Goal: Transaction & Acquisition: Download file/media

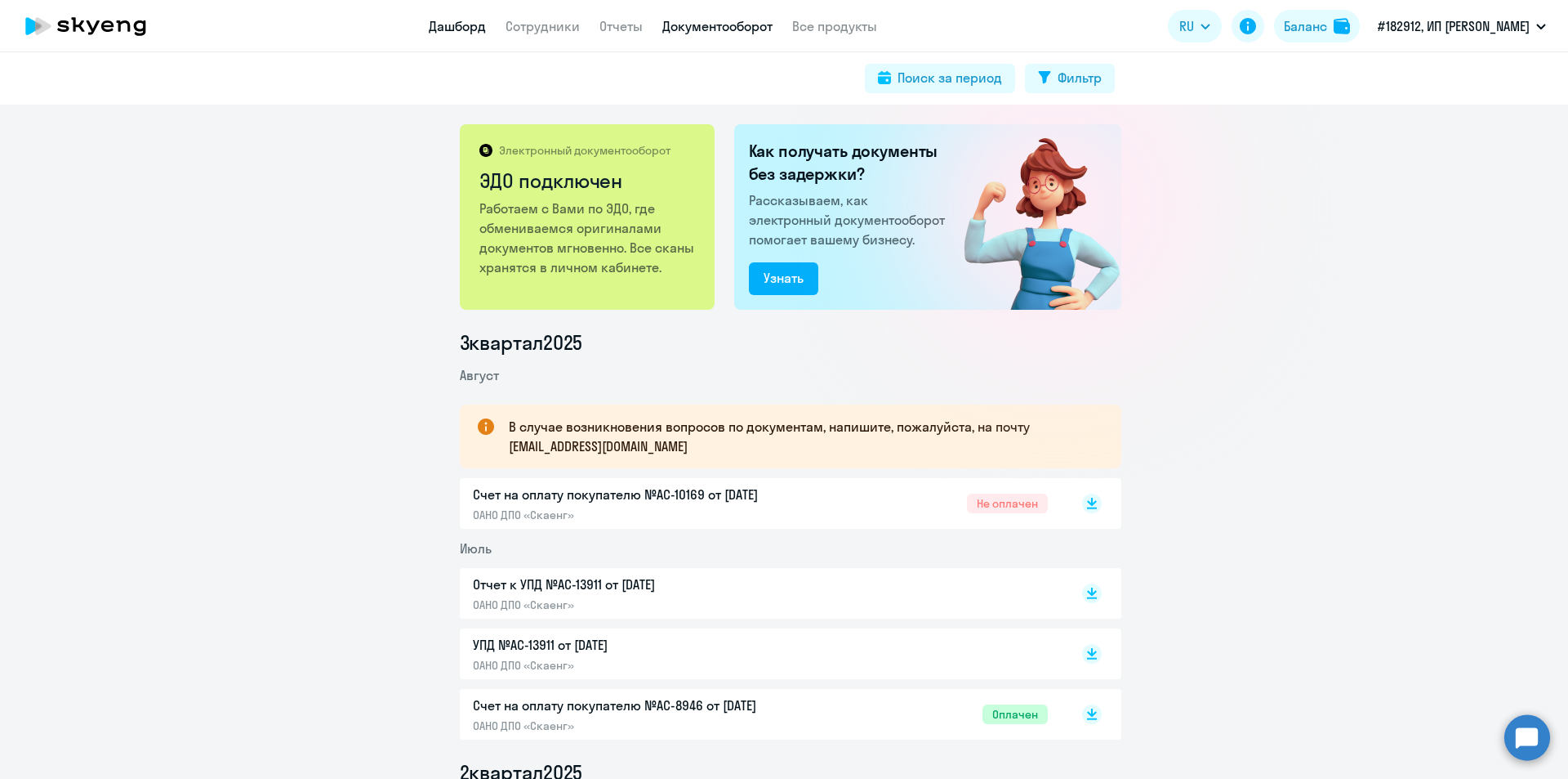
click at [443, 26] on link "Дашборд" at bounding box center [457, 26] width 57 height 17
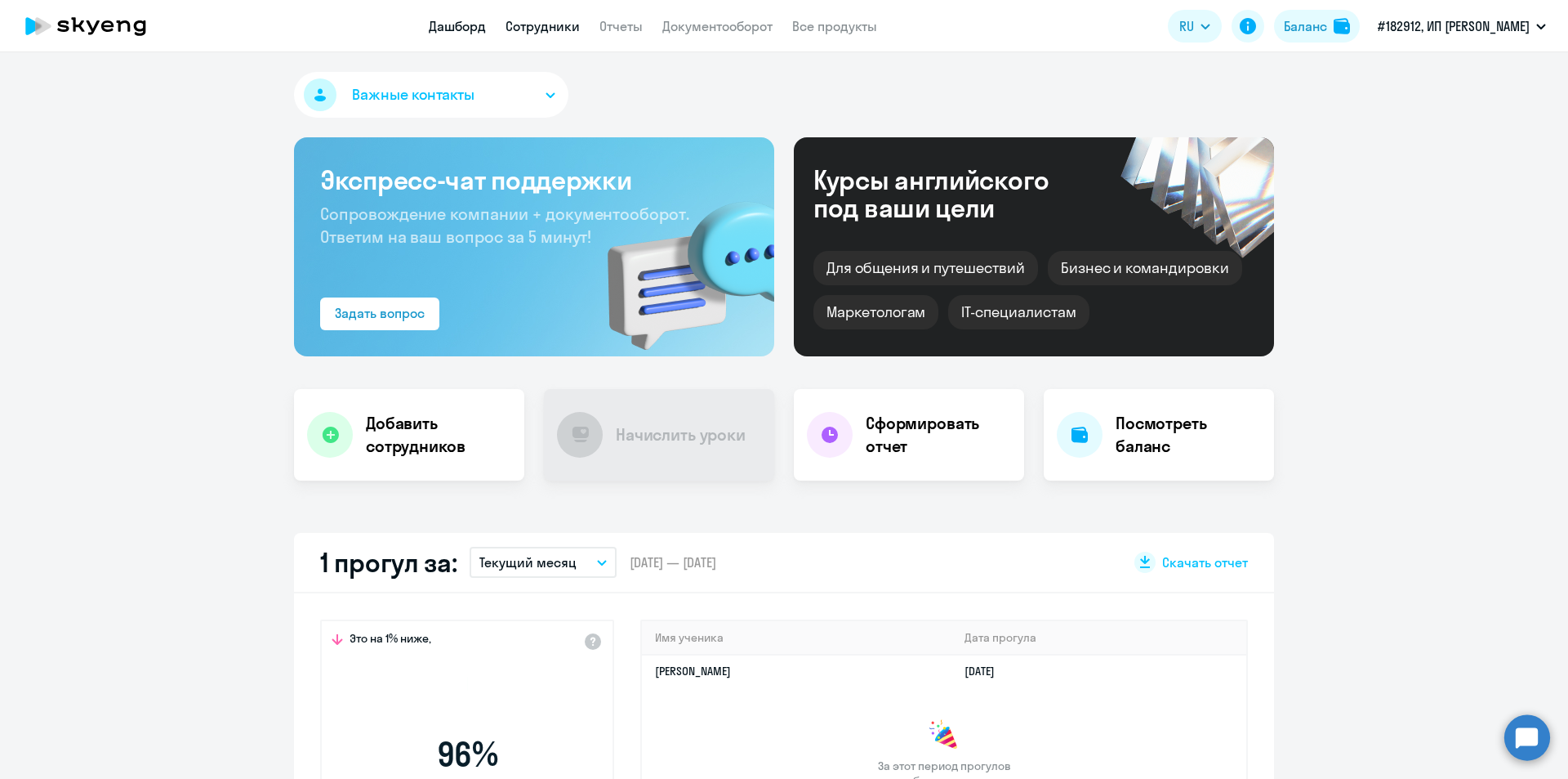
click at [545, 30] on link "Сотрудники" at bounding box center [542, 26] width 74 height 17
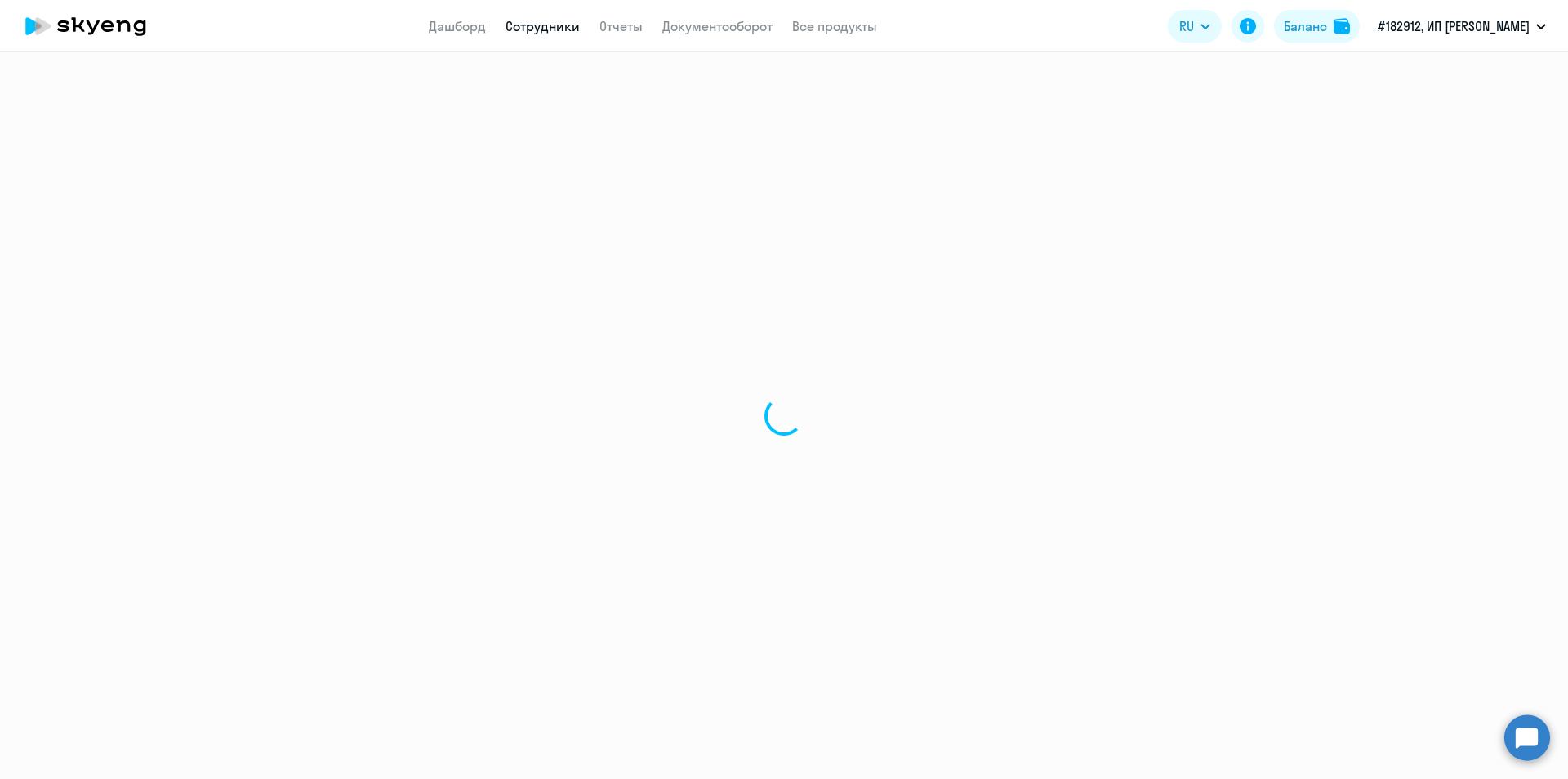
select select "30"
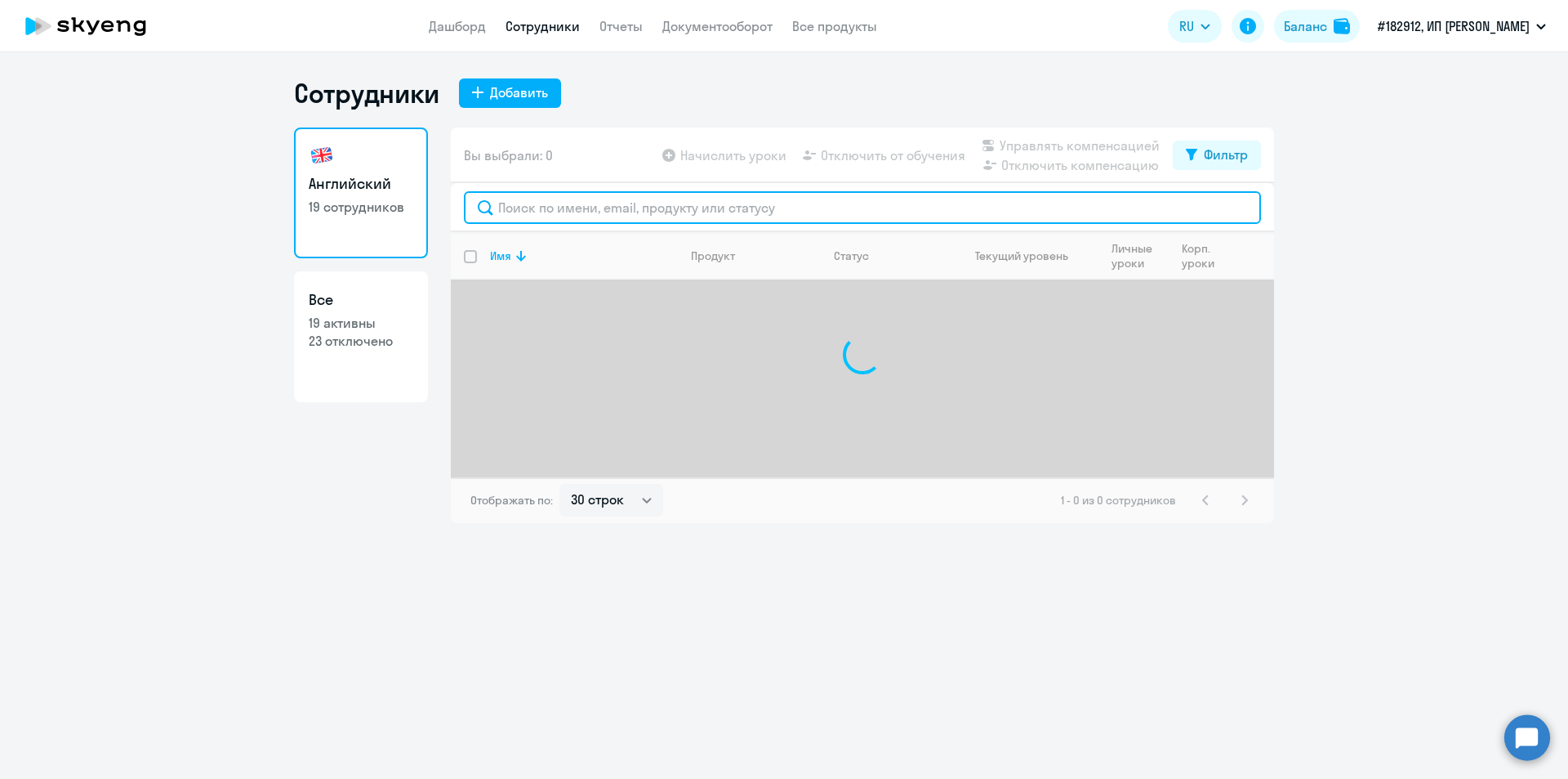
click at [567, 211] on input "text" at bounding box center [862, 207] width 797 height 33
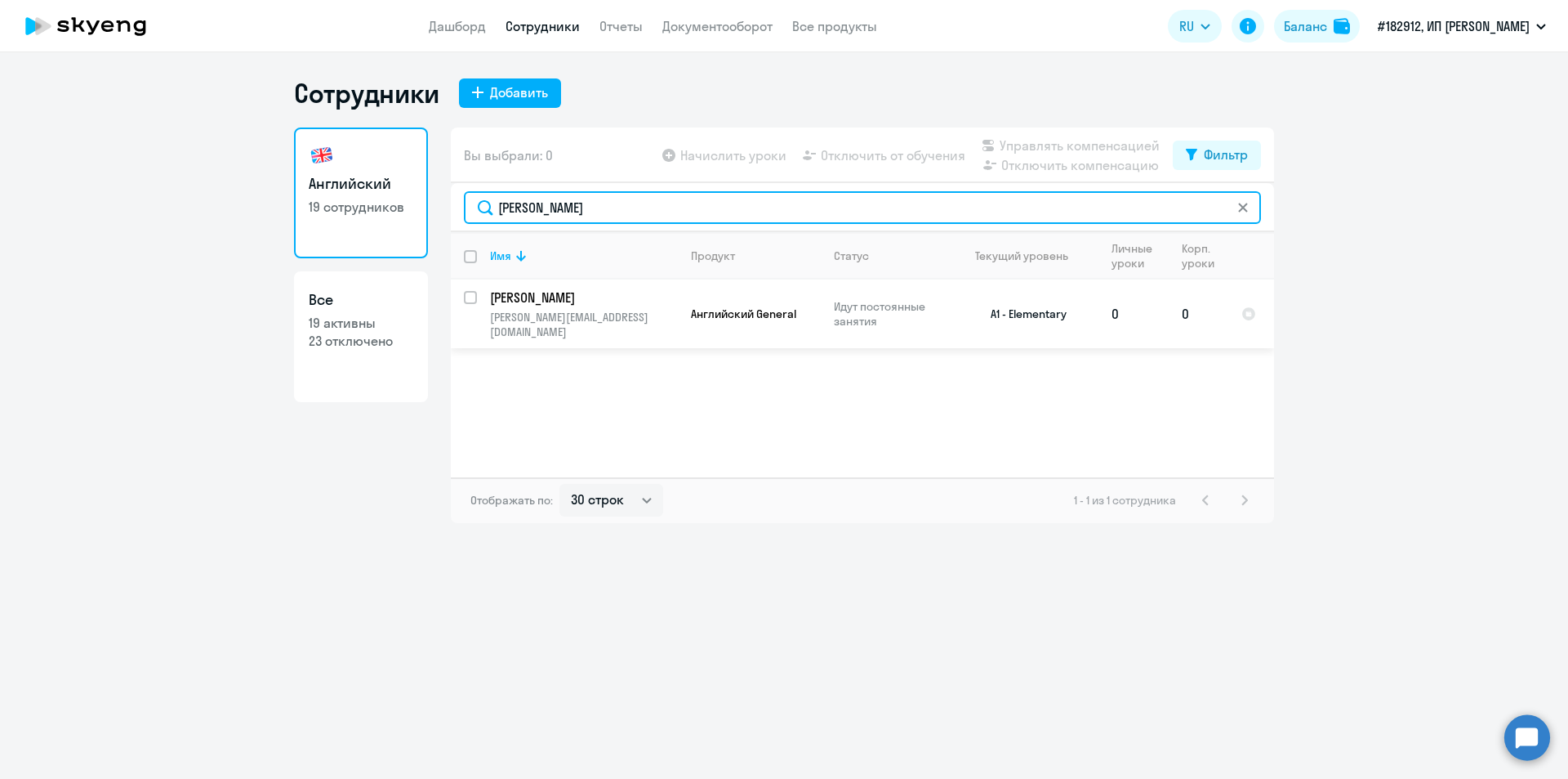
type input "[PERSON_NAME]"
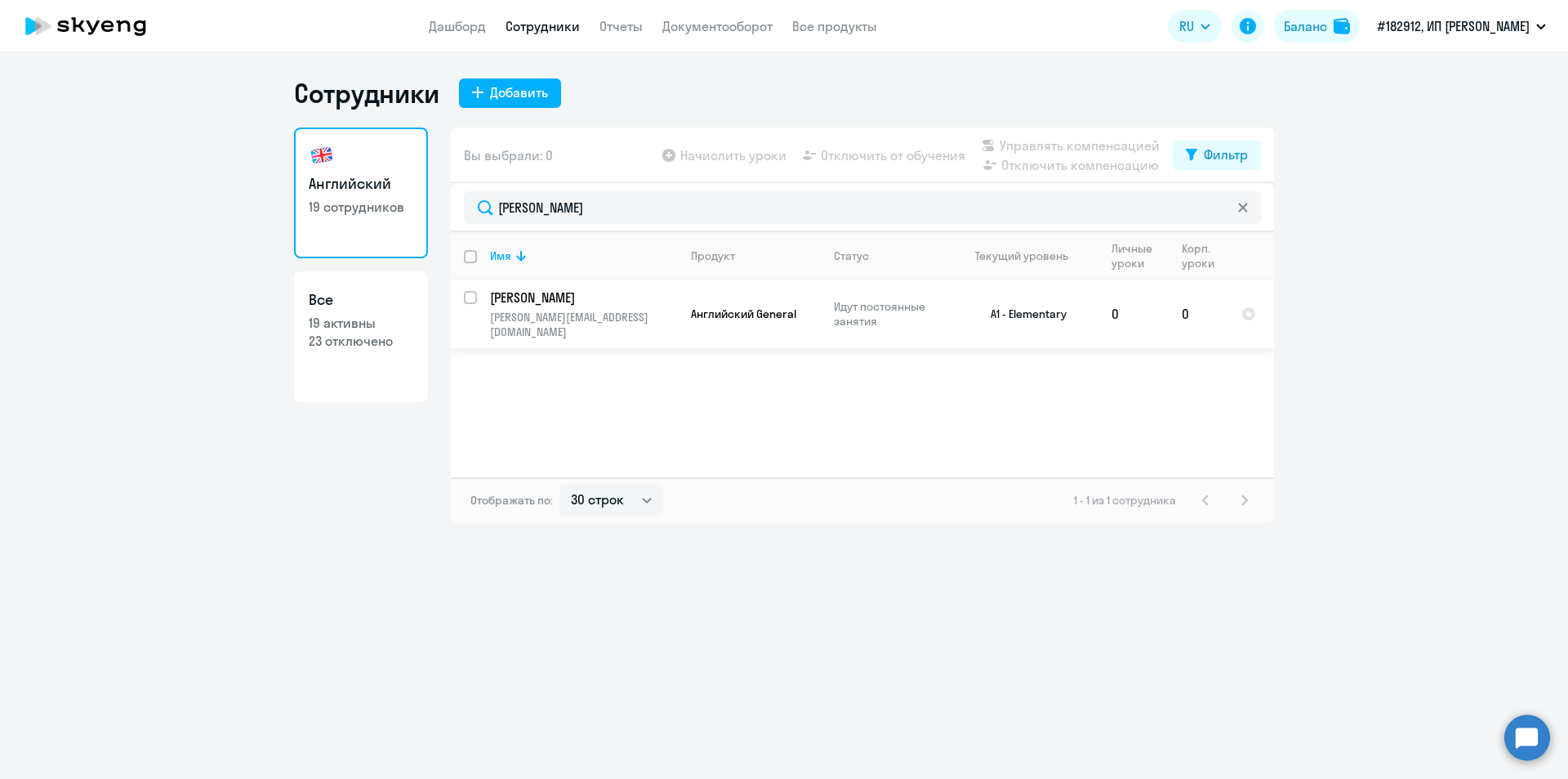
click at [540, 297] on p "[PERSON_NAME]" at bounding box center [582, 297] width 185 height 18
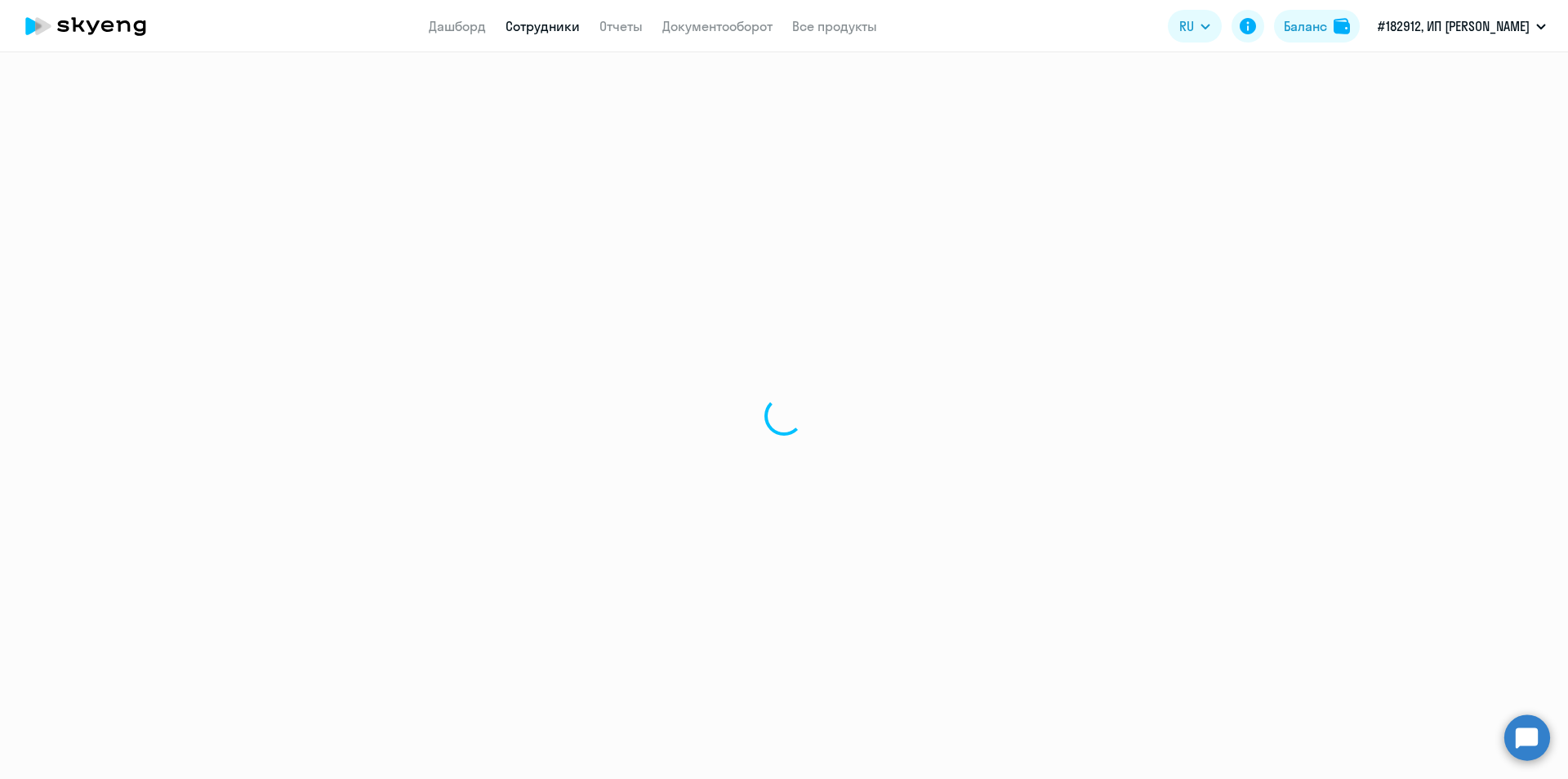
select select "english"
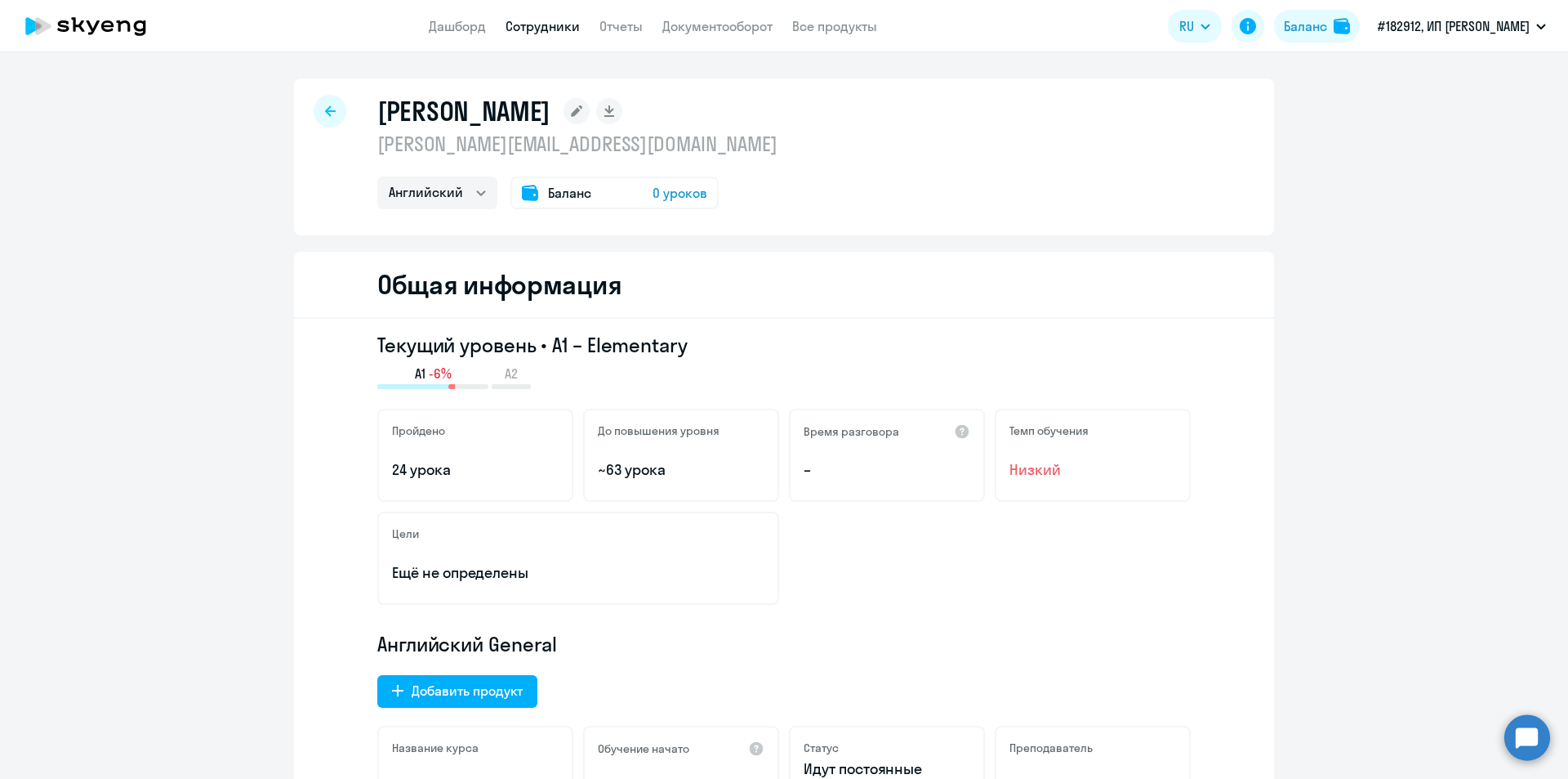
click at [557, 195] on span "Баланс" at bounding box center [569, 193] width 43 height 20
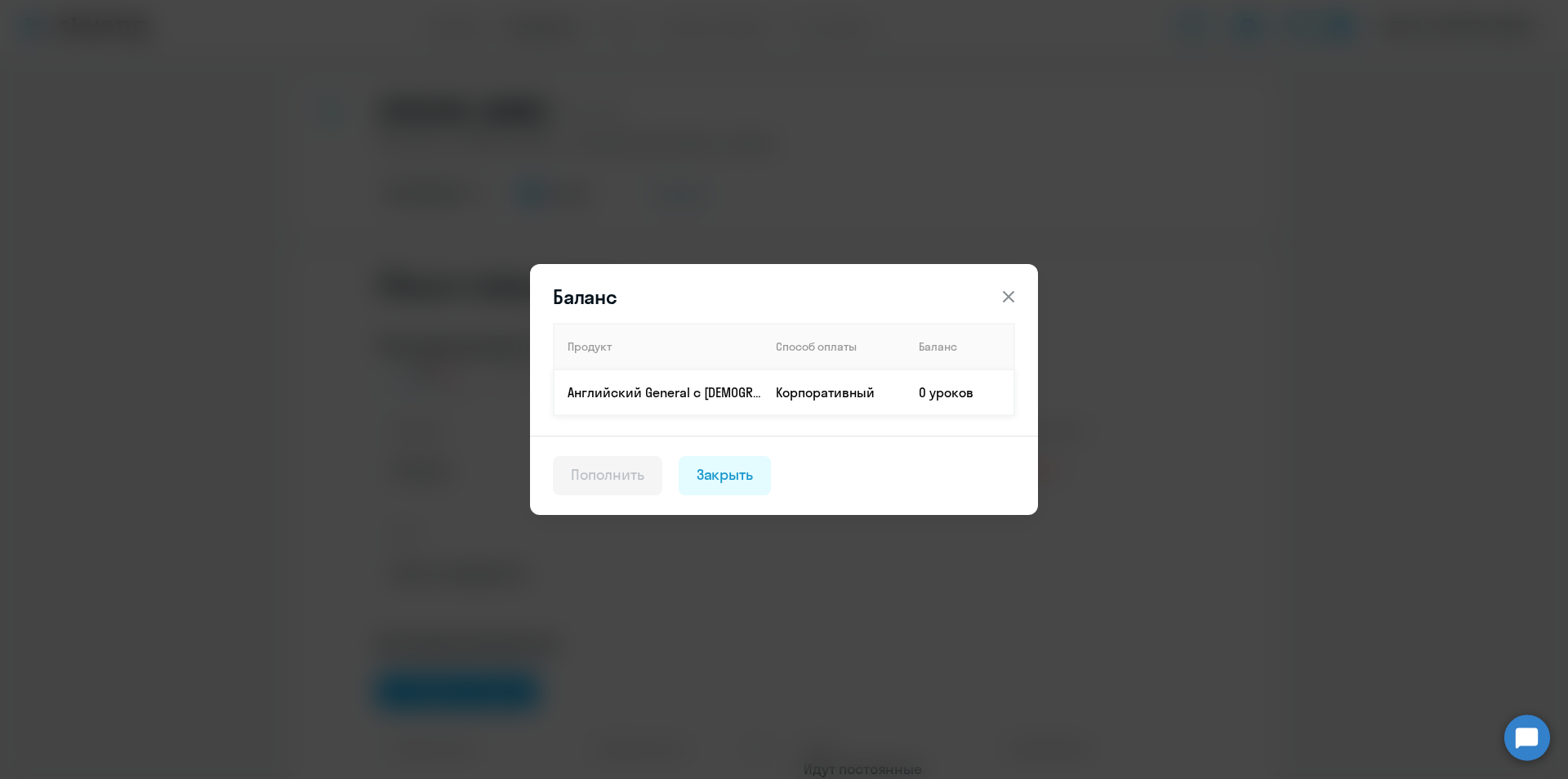
click at [954, 392] on td "0 уроков" at bounding box center [960, 392] width 109 height 45
click at [594, 469] on div "Пополнить" at bounding box center [607, 475] width 73 height 22
click at [751, 472] on div "Закрыть" at bounding box center [725, 475] width 57 height 22
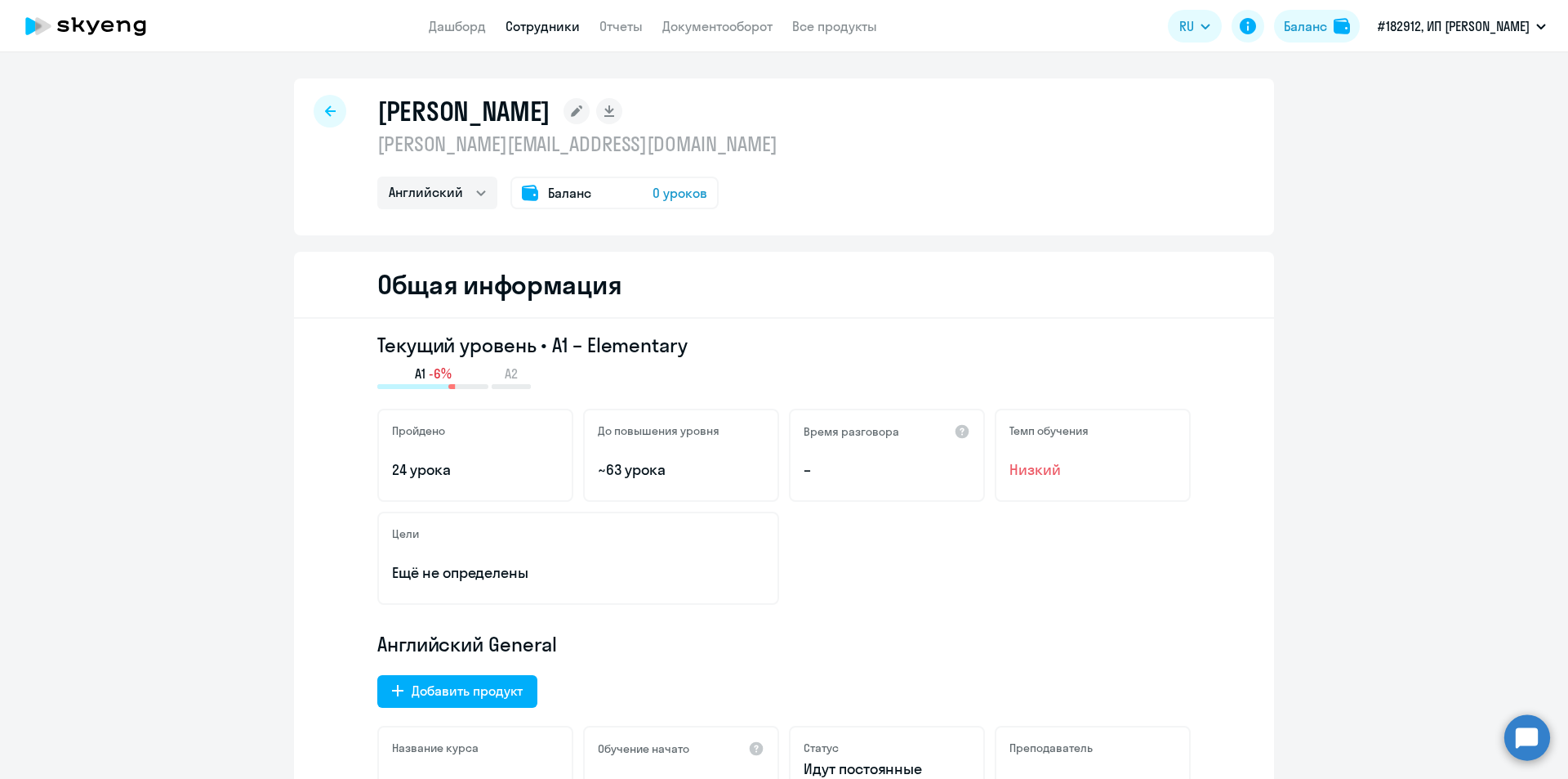
click at [480, 36] on app-menu-item-link "Дашборд" at bounding box center [457, 27] width 57 height 21
click at [477, 35] on app-menu-item-link "Дашборд" at bounding box center [457, 27] width 57 height 21
click at [471, 32] on link "Дашборд" at bounding box center [457, 26] width 57 height 17
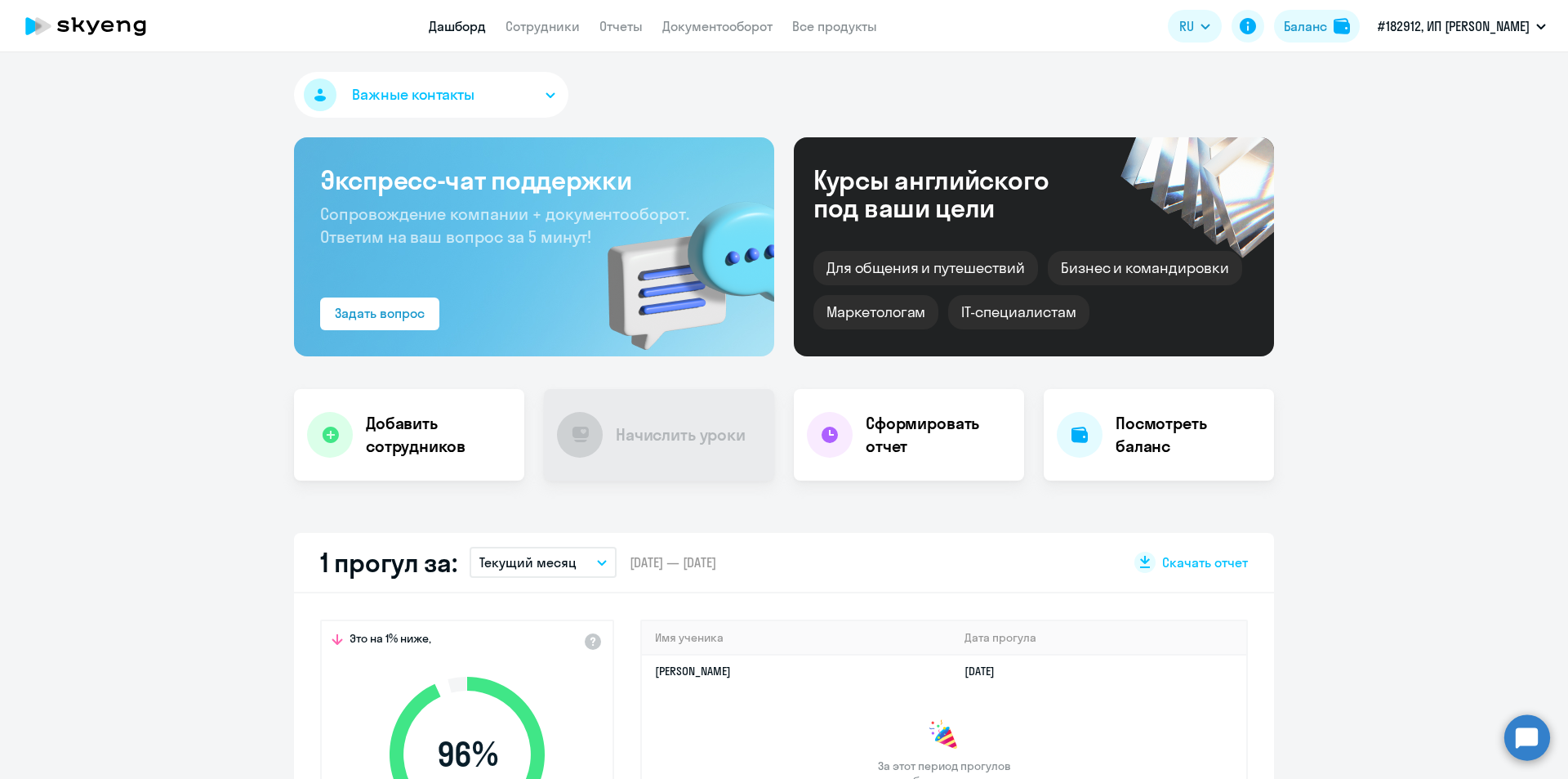
select select "30"
click at [717, 29] on link "Документооборот" at bounding box center [717, 26] width 111 height 17
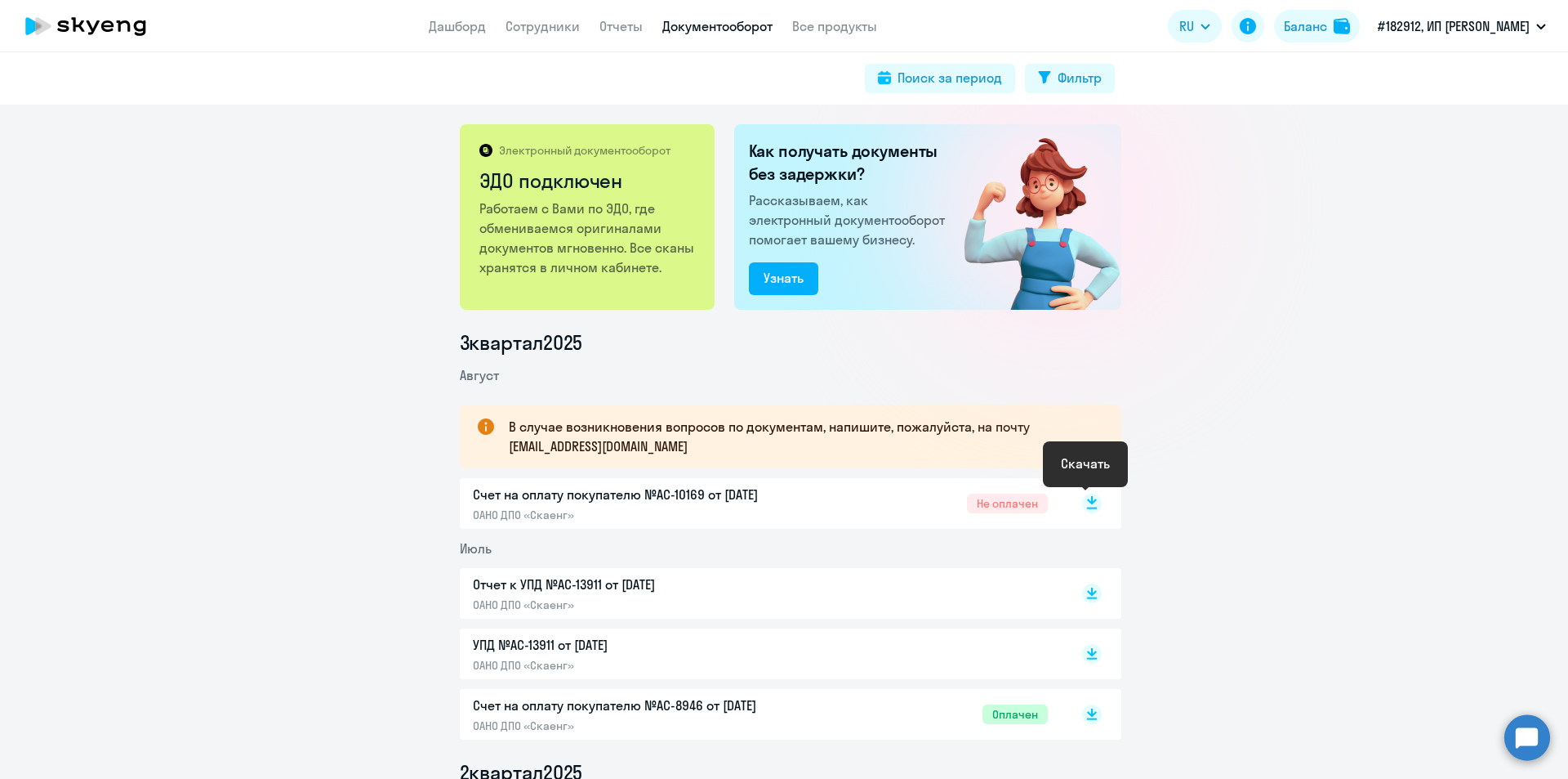
click at [1084, 505] on rect at bounding box center [1092, 504] width 20 height 20
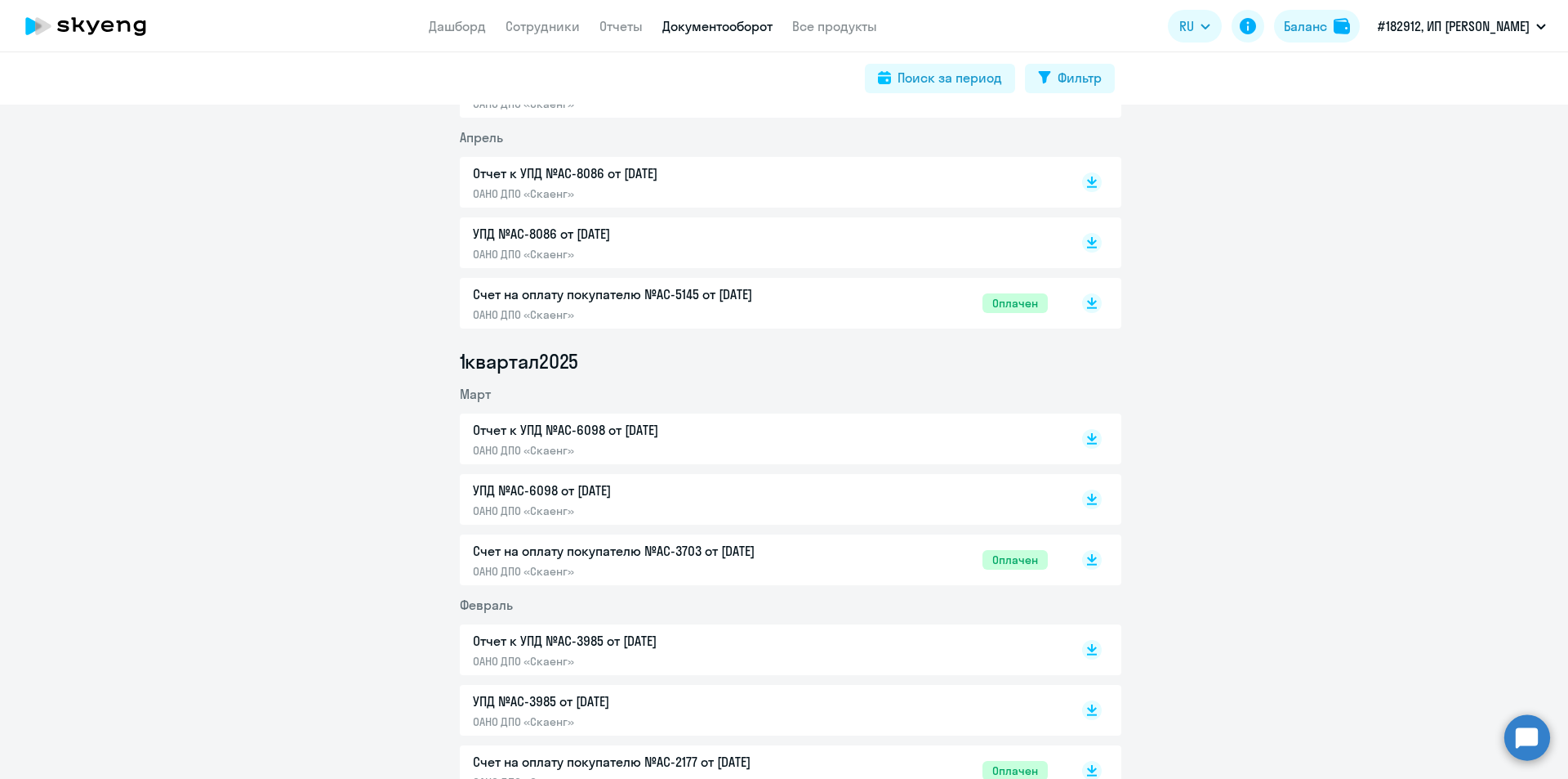
scroll to position [680, 0]
